Goal: Transaction & Acquisition: Book appointment/travel/reservation

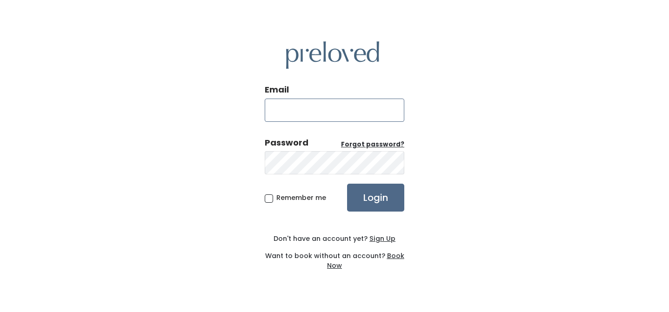
type input "[PERSON_NAME][EMAIL_ADDRESS][DOMAIN_NAME]"
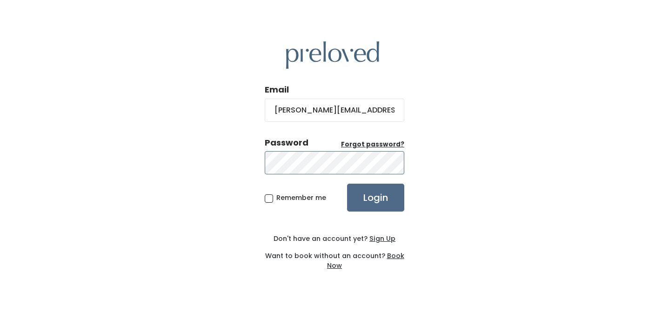
click at [376, 198] on input "Login" at bounding box center [375, 198] width 57 height 28
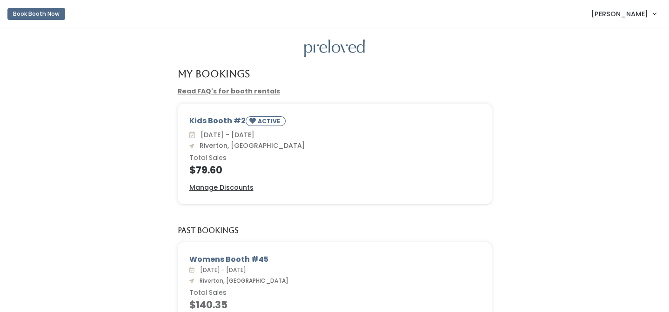
click at [58, 18] on button "Book Booth Now" at bounding box center [36, 14] width 58 height 12
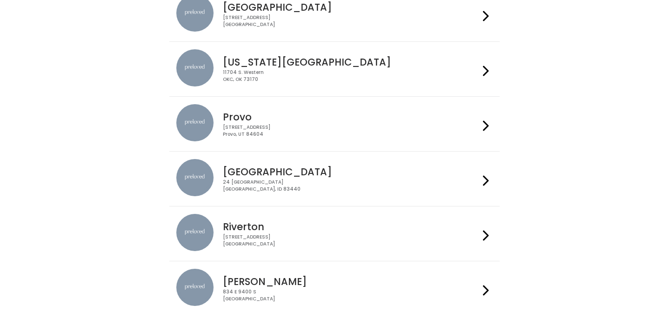
scroll to position [233, 0]
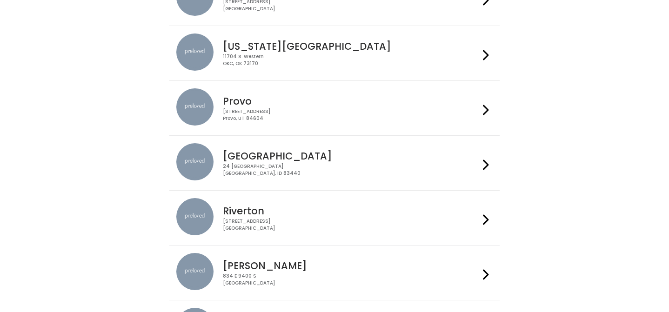
click at [264, 216] on div "Riverton 2602 West 12600 South Riverton, UT 84065" at bounding box center [349, 215] width 260 height 34
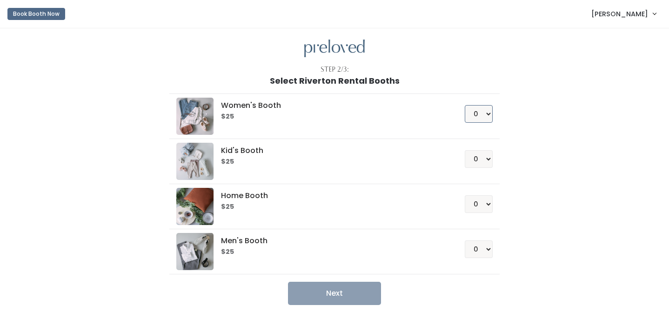
select select "1"
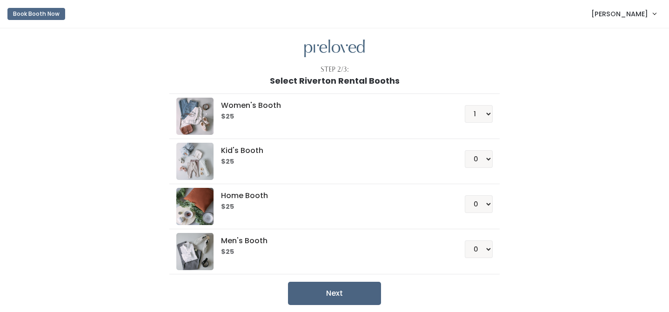
click at [344, 292] on button "Next" at bounding box center [334, 293] width 93 height 23
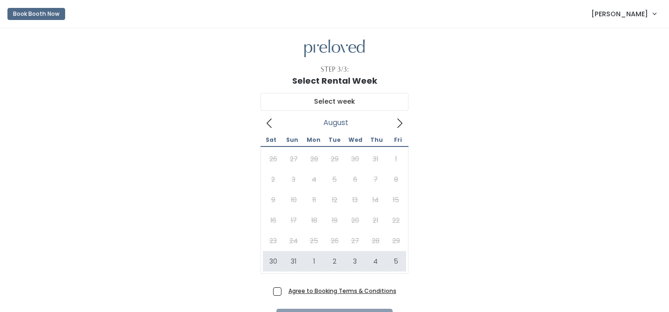
click at [398, 123] on icon at bounding box center [400, 123] width 10 height 10
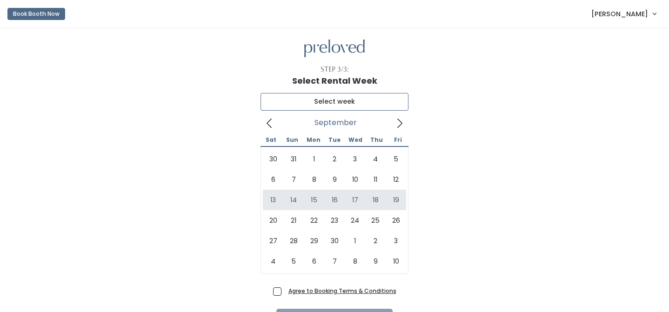
type input "[DATE] to [DATE]"
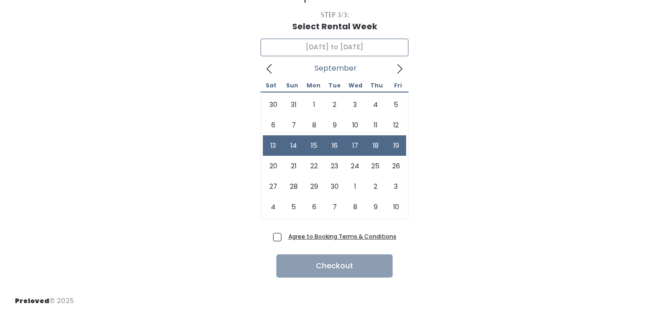
scroll to position [54, 0]
click at [285, 238] on span "Agree to Booking Terms & Conditions" at bounding box center [341, 236] width 112 height 9
click at [285, 238] on input "Agree to Booking Terms & Conditions" at bounding box center [288, 235] width 6 height 6
checkbox input "true"
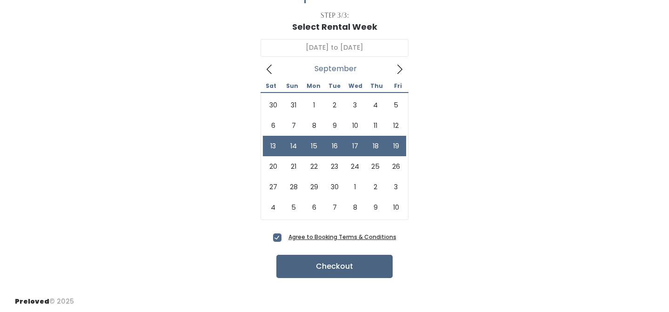
click at [296, 264] on button "Checkout" at bounding box center [334, 266] width 116 height 23
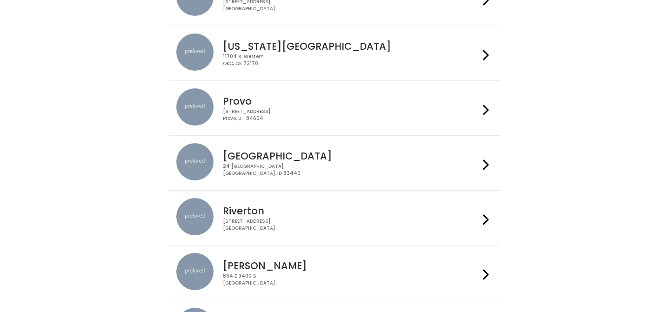
scroll to position [178, 0]
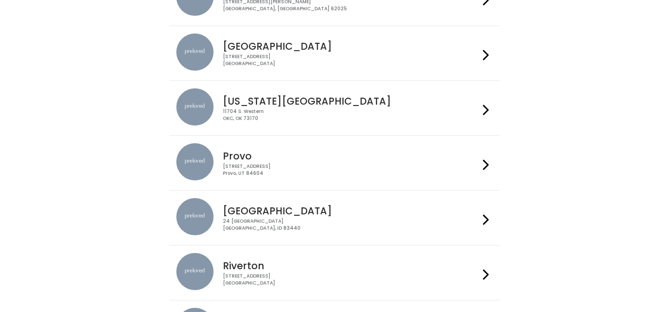
click at [274, 256] on div "Riverton 2602 West 12600 South Riverton, UT 84065" at bounding box center [349, 270] width 260 height 34
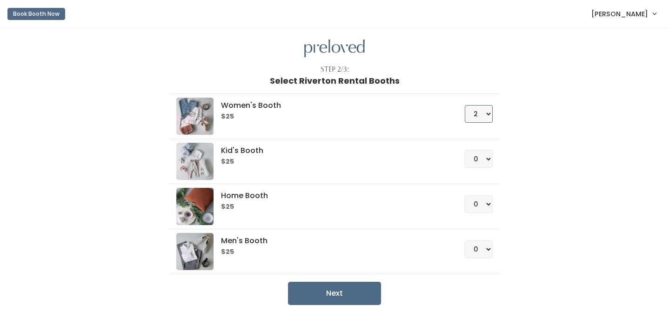
select select "1"
click at [312, 294] on button "Next" at bounding box center [334, 293] width 93 height 23
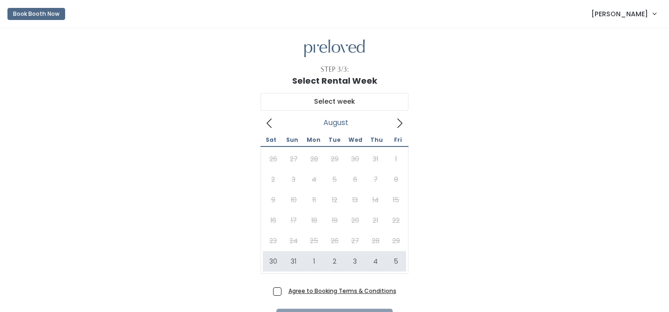
click at [402, 124] on icon at bounding box center [400, 123] width 10 height 10
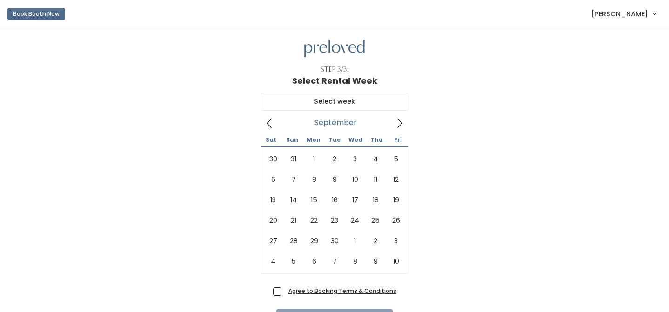
click at [619, 11] on span "[PERSON_NAME]" at bounding box center [620, 14] width 57 height 10
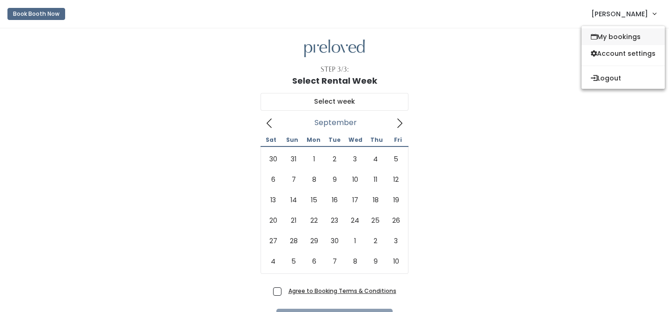
click at [606, 37] on link "My bookings" at bounding box center [623, 36] width 83 height 17
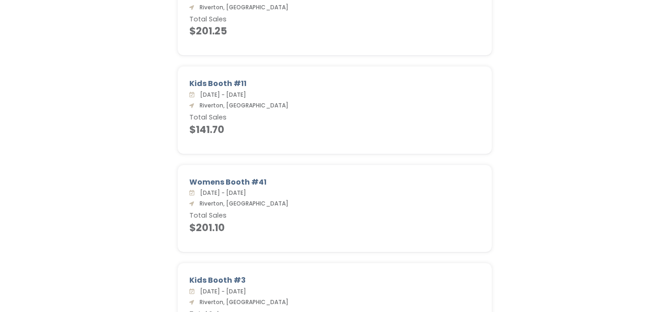
scroll to position [81, 0]
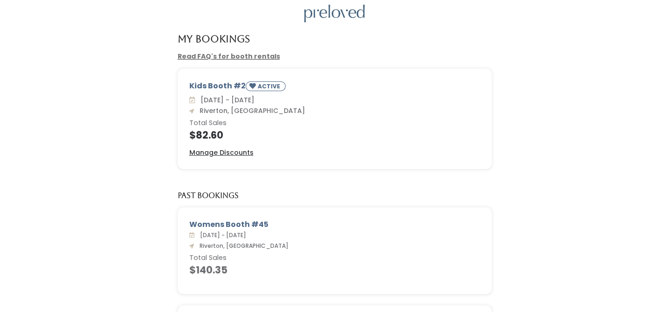
scroll to position [62, 0]
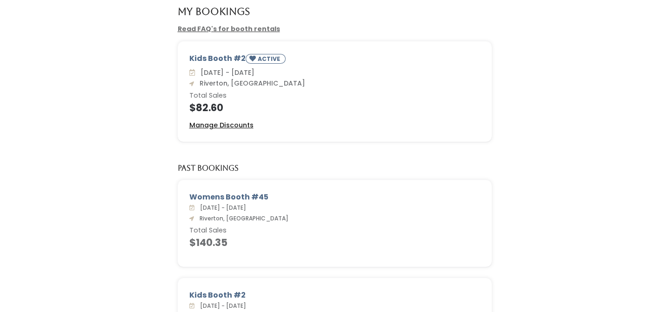
click at [222, 123] on u "Manage Discounts" at bounding box center [221, 125] width 64 height 9
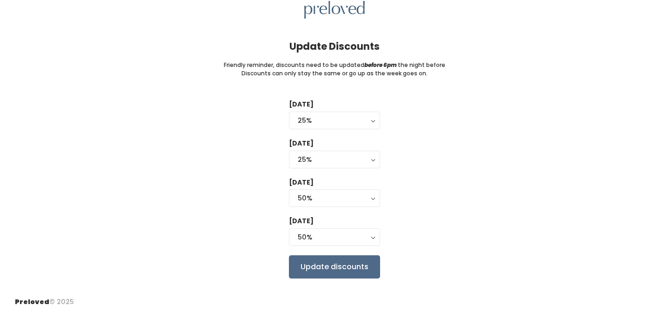
scroll to position [37, 0]
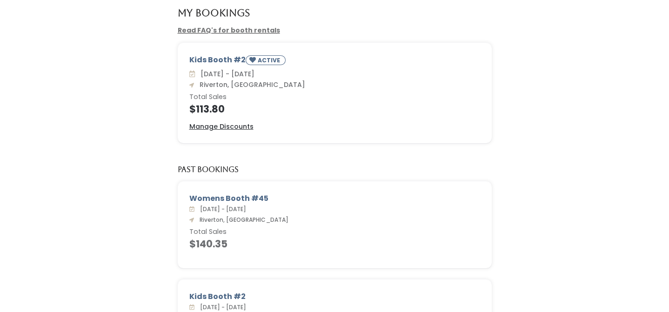
scroll to position [61, 0]
